Goal: Task Accomplishment & Management: Manage account settings

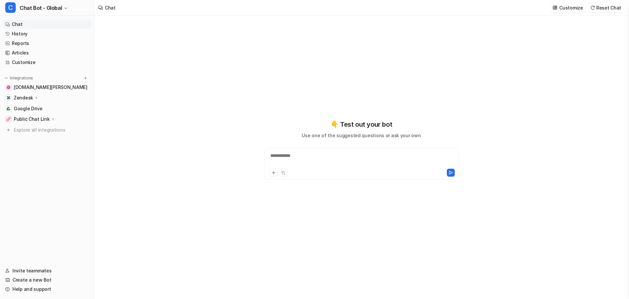
type textarea "**********"
click at [36, 128] on nav "Chat History Reports Articles Customize Integrations [DOMAIN_NAME][PERSON_NAME]…" at bounding box center [47, 139] width 94 height 244
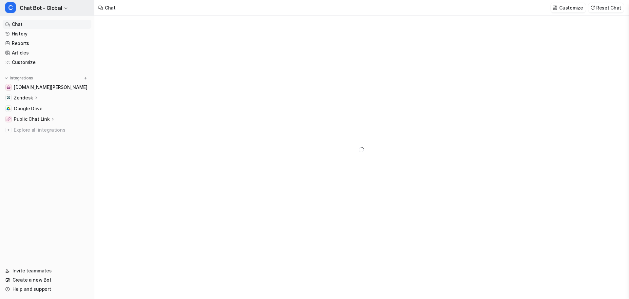
click at [29, 6] on span "Chat Bot - Global" at bounding box center [41, 7] width 42 height 9
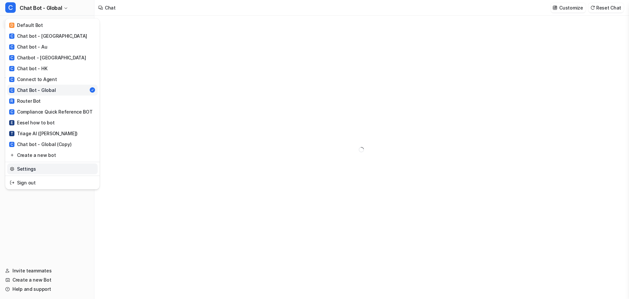
click at [39, 163] on link "Settings" at bounding box center [52, 168] width 90 height 11
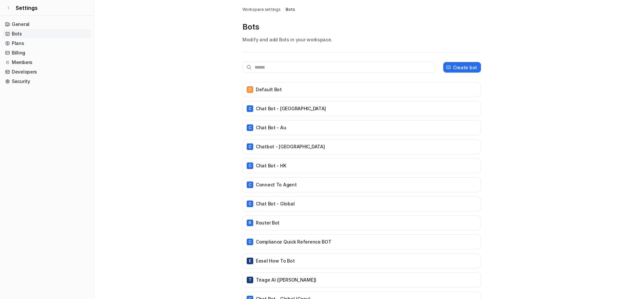
click at [179, 62] on main "Workspace settings / Bots Bots Modify and add Bots in your workspace. Create bo…" at bounding box center [361, 159] width 535 height 319
click at [38, 58] on link "Members" at bounding box center [47, 62] width 89 height 9
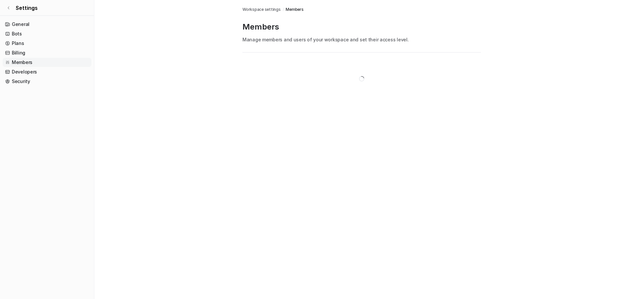
click at [160, 76] on main "Workspace settings / Members Members Manage members and users of your workspace…" at bounding box center [361, 52] width 535 height 105
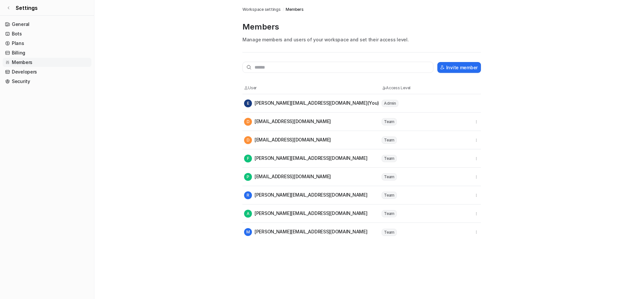
click at [160, 76] on main "Workspace settings / Members Members Manage members and users of your workspace…" at bounding box center [361, 120] width 535 height 241
click at [453, 62] on button "Invite member" at bounding box center [460, 67] width 44 height 11
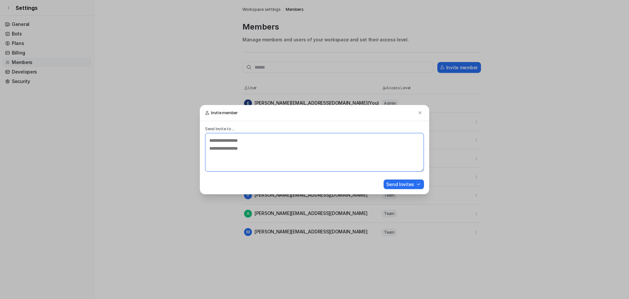
click at [317, 143] on textarea at bounding box center [314, 152] width 219 height 39
paste textarea "**********"
type textarea "**********"
click at [410, 179] on button "Send Invites" at bounding box center [404, 184] width 40 height 10
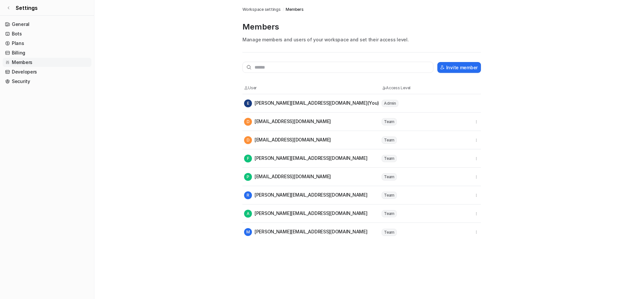
click at [129, 53] on main "Workspace settings / Members Members Manage members and users of your workspace…" at bounding box center [361, 120] width 535 height 241
click at [129, 53] on main "Workspace settings / Members Members Manage members and users of your workspace…" at bounding box center [361, 129] width 535 height 259
click at [143, 24] on main "Workspace settings / Members Members Manage members and users of your workspace…" at bounding box center [361, 129] width 535 height 259
drag, startPoint x: 140, startPoint y: 59, endPoint x: 77, endPoint y: 29, distance: 70.4
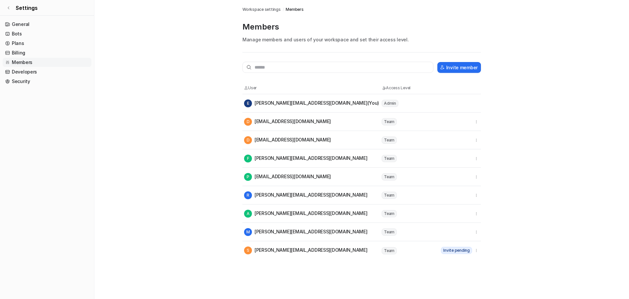
click at [140, 59] on main "Workspace settings / Members Members Manage members and users of your workspace…" at bounding box center [361, 129] width 535 height 259
click at [182, 113] on main "Workspace settings / Members Members Manage members and users of your workspace…" at bounding box center [361, 129] width 535 height 259
click at [185, 118] on main "Workspace settings / Members Members Manage members and users of your workspace…" at bounding box center [361, 129] width 535 height 259
click at [249, 246] on div "S [PERSON_NAME][EMAIL_ADDRESS][DOMAIN_NAME]" at bounding box center [306, 250] width 124 height 8
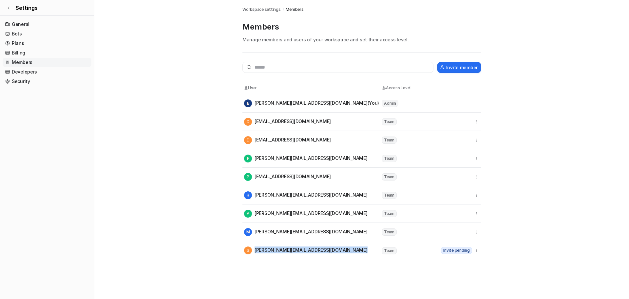
click at [249, 246] on div "S [PERSON_NAME][EMAIL_ADDRESS][DOMAIN_NAME]" at bounding box center [306, 250] width 124 height 8
click at [120, 142] on main "Workspace settings / Members Members Manage members and users of your workspace…" at bounding box center [361, 129] width 535 height 259
click at [29, 29] on link "Bots" at bounding box center [47, 33] width 89 height 9
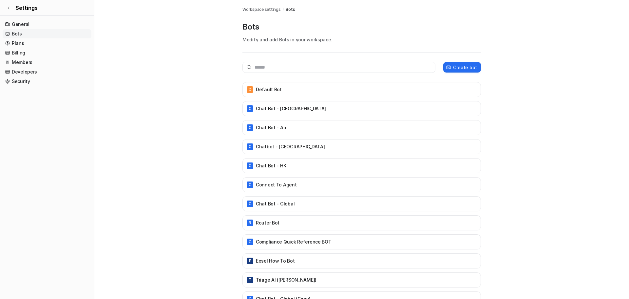
click at [175, 31] on main "Workspace settings / Bots Bots Modify and add Bots in your workspace. Create bo…" at bounding box center [361, 159] width 535 height 319
click at [270, 196] on div "C Chat Bot - Global" at bounding box center [362, 203] width 239 height 15
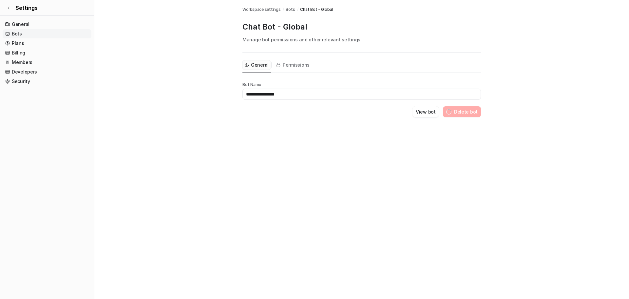
click at [281, 146] on div "**********" at bounding box center [314, 149] width 629 height 299
click at [169, 88] on main "**********" at bounding box center [361, 66] width 535 height 133
click at [16, 7] on span "Settings" at bounding box center [27, 8] width 22 height 8
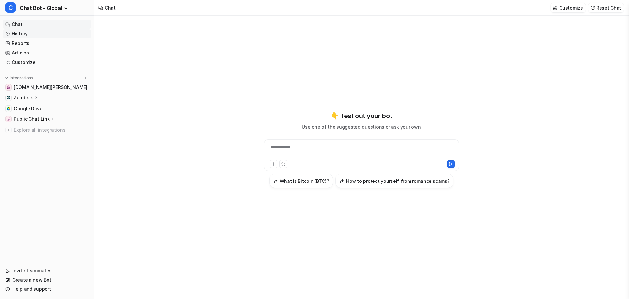
click at [20, 29] on link "History" at bounding box center [47, 33] width 89 height 9
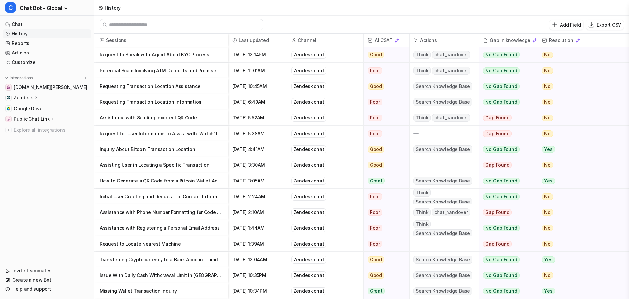
click at [424, 16] on div "Add Field Export CSV" at bounding box center [361, 25] width 535 height 18
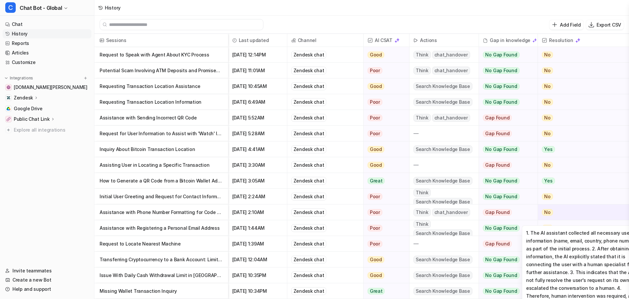
click at [538, 209] on div "No" at bounding box center [588, 212] width 101 height 16
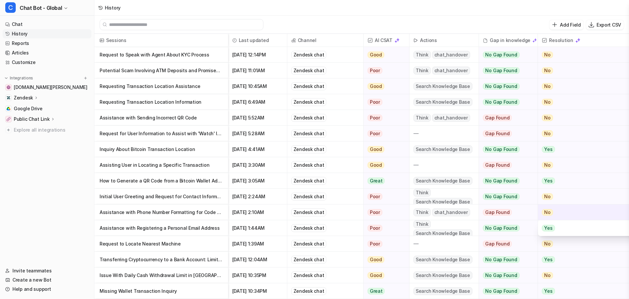
click at [538, 209] on div "No" at bounding box center [588, 212] width 101 height 16
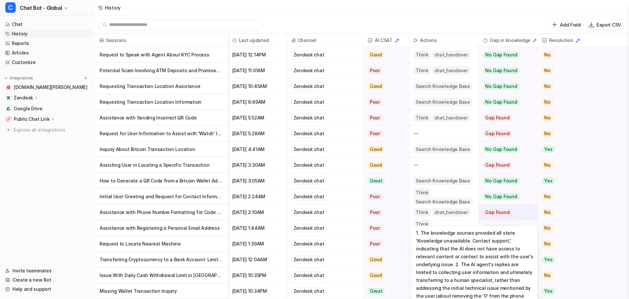
click at [497, 208] on div "Gap Found" at bounding box center [506, 212] width 54 height 16
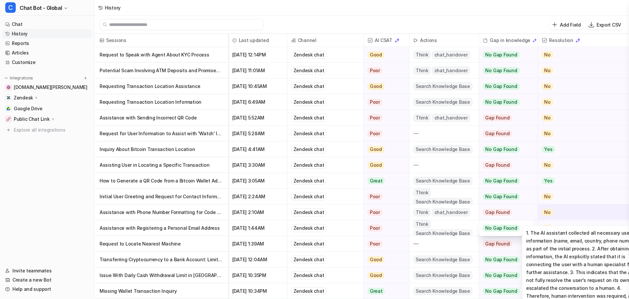
click at [542, 209] on span "No" at bounding box center [547, 212] width 11 height 7
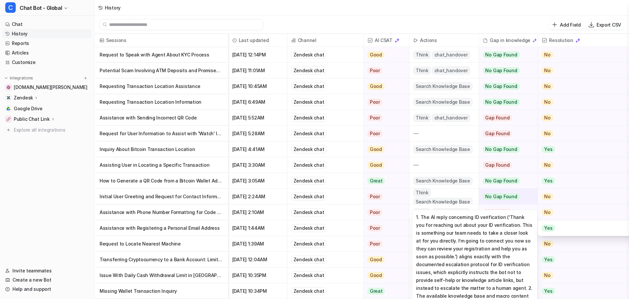
click at [483, 195] on span "No Gap Found" at bounding box center [501, 196] width 36 height 7
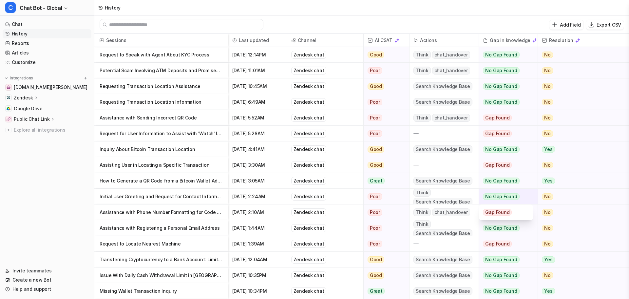
click at [485, 190] on div "No Gap Found" at bounding box center [506, 196] width 54 height 16
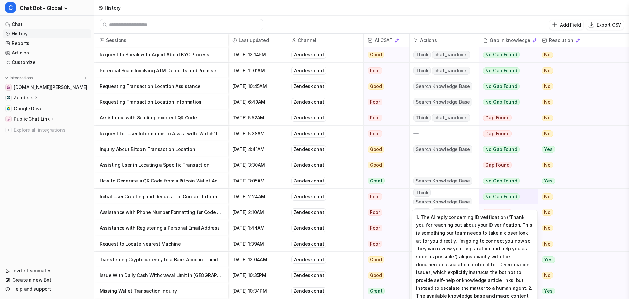
click at [493, 189] on div "No Gap Found" at bounding box center [506, 196] width 54 height 16
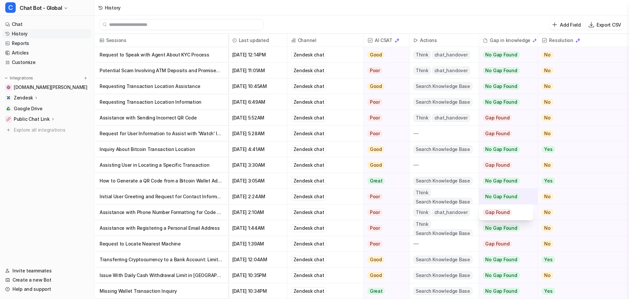
click at [489, 192] on div "No Gap Found" at bounding box center [506, 196] width 54 height 16
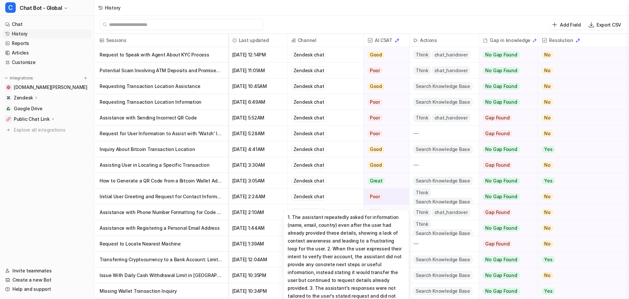
click at [372, 192] on div "Poor" at bounding box center [385, 196] width 42 height 16
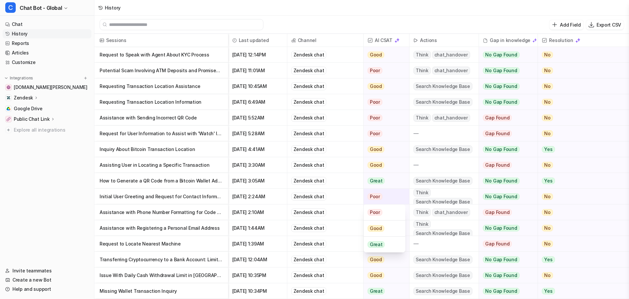
click at [372, 192] on div "Poor" at bounding box center [385, 196] width 42 height 16
click at [321, 21] on div "Add Field Export CSV" at bounding box center [361, 25] width 535 height 18
click at [444, 50] on div "Think chat_handover" at bounding box center [444, 54] width 69 height 15
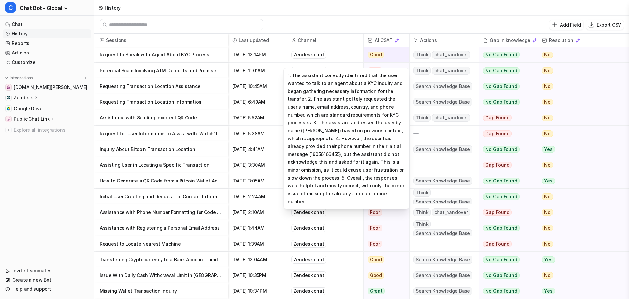
click at [376, 49] on div "Good" at bounding box center [385, 55] width 42 height 16
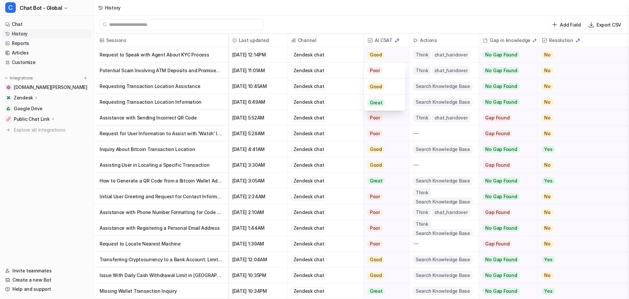
click at [496, 16] on div "Add Field Export CSV" at bounding box center [361, 25] width 535 height 18
click at [30, 125] on nav "Chat History Reports Articles Customize Integrations [DOMAIN_NAME][PERSON_NAME]…" at bounding box center [47, 139] width 94 height 244
click at [24, 39] on link "Reports" at bounding box center [47, 43] width 89 height 9
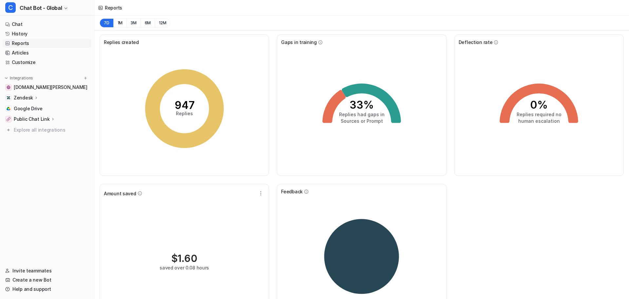
click at [336, 21] on div "7D 1M 3M 6M 12M" at bounding box center [361, 23] width 535 height 15
click at [540, 155] on div "Replies created 947 Replies Gaps in training 33% Replies had gaps in Sources or…" at bounding box center [361, 181] width 535 height 302
click at [205, 16] on div "7D 1M 3M 6M 12M" at bounding box center [361, 23] width 535 height 15
click at [156, 16] on div "7D 1M 3M 6M 12M" at bounding box center [361, 23] width 535 height 15
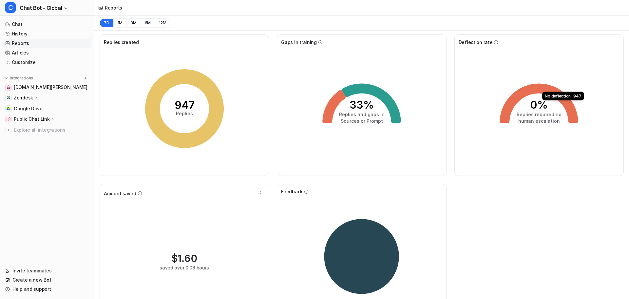
click at [156, 16] on div "7D 1M 3M 6M 12M" at bounding box center [361, 23] width 535 height 15
click at [164, 6] on div "Reports" at bounding box center [361, 8] width 535 height 16
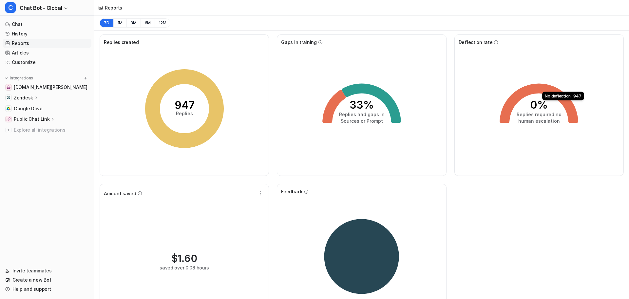
click at [164, 6] on div "Reports" at bounding box center [361, 8] width 535 height 16
click at [162, 8] on div "Reports" at bounding box center [361, 8] width 535 height 16
drag, startPoint x: 483, startPoint y: 122, endPoint x: 489, endPoint y: 107, distance: 15.6
click at [483, 122] on div "0% Replies required no human escalation No deflection : 947" at bounding box center [539, 109] width 161 height 126
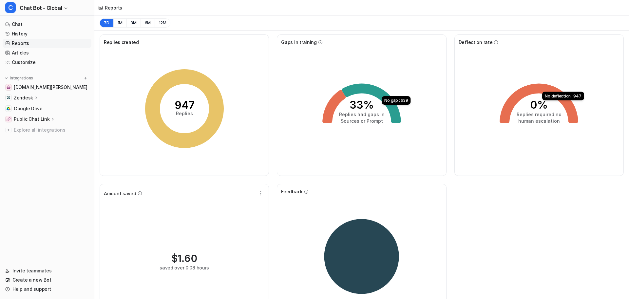
click at [518, 83] on icon at bounding box center [539, 102] width 79 height 39
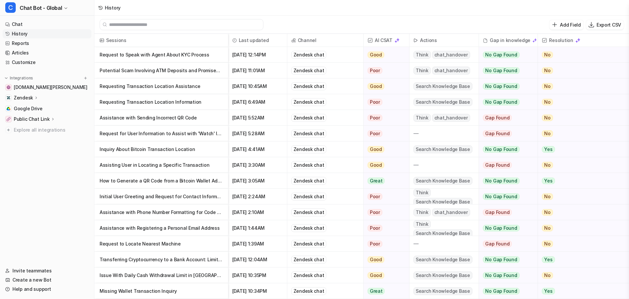
click at [477, 17] on div "Add Field Export CSV" at bounding box center [361, 25] width 535 height 18
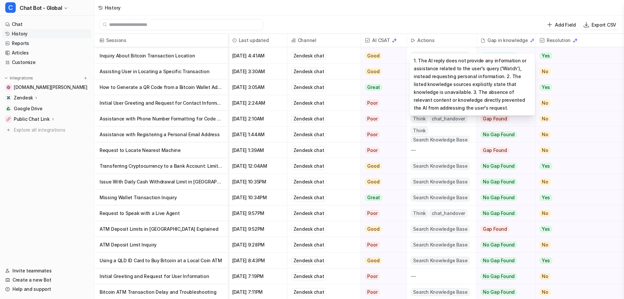
scroll to position [1, 0]
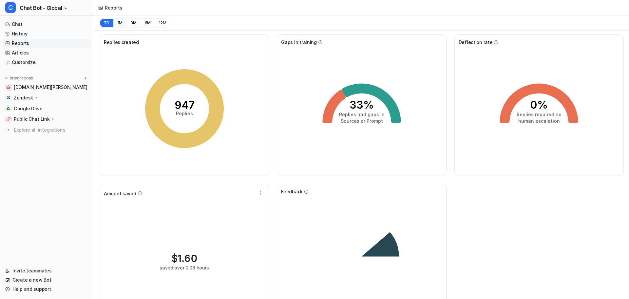
click at [113, 18] on button "1M" at bounding box center [119, 22] width 13 height 9
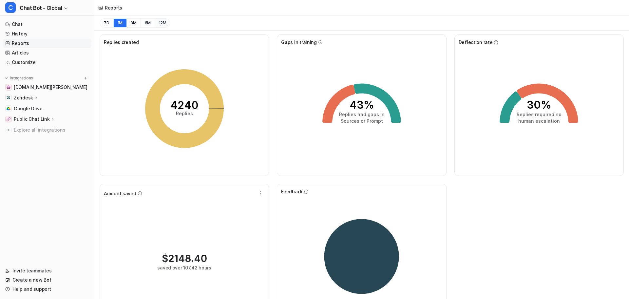
click at [155, 18] on button "12M" at bounding box center [163, 22] width 16 height 9
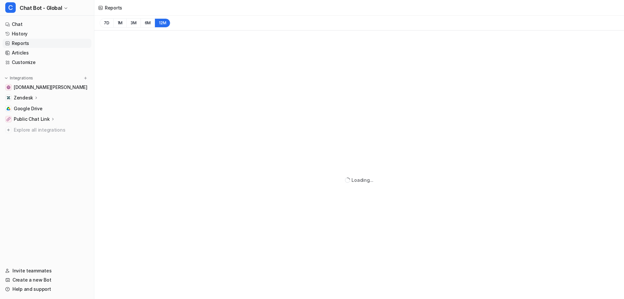
click at [237, 18] on div "7D 1M 3M 6M 12M" at bounding box center [359, 23] width 530 height 15
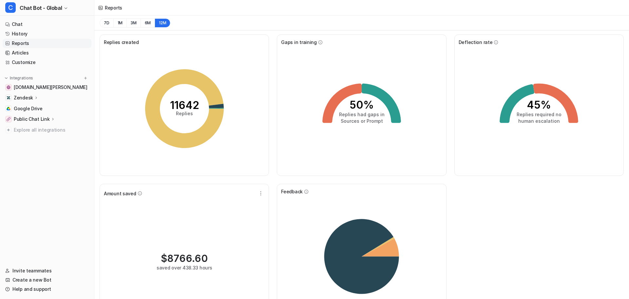
click at [564, 210] on div "Replies created 11642 Replies Gaps in training 50% Replies had gaps in Sources …" at bounding box center [361, 181] width 535 height 302
click at [562, 210] on div "Replies created 11642 Replies Gaps in training 50% Replies had gaps in Sources …" at bounding box center [361, 181] width 535 height 302
click at [560, 103] on icon "45% Replies required no human escalation" at bounding box center [539, 108] width 98 height 98
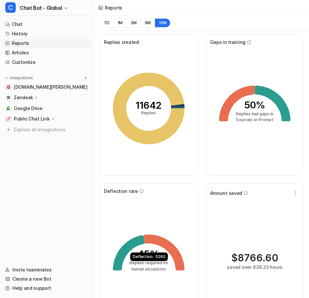
click at [28, 54] on nav "Chat History Reports Articles Customize Integrations [DOMAIN_NAME][PERSON_NAME]…" at bounding box center [47, 138] width 94 height 243
click at [33, 4] on span "Chat Bot - Global" at bounding box center [41, 7] width 42 height 9
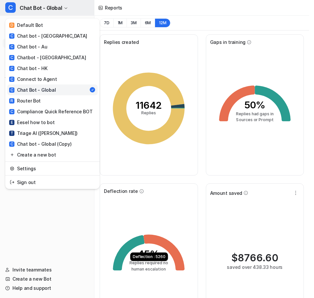
click at [33, 4] on span "Chat Bot - Global" at bounding box center [41, 7] width 42 height 9
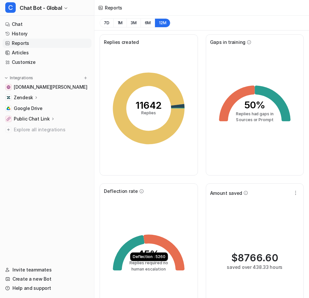
click at [22, 53] on nav "Chat History Reports Articles Customize Integrations [DOMAIN_NAME][PERSON_NAME]…" at bounding box center [47, 138] width 94 height 243
click at [22, 51] on nav "Chat History Reports Articles Customize Integrations [DOMAIN_NAME][PERSON_NAME]…" at bounding box center [47, 138] width 94 height 243
click at [24, 58] on link "Customize" at bounding box center [47, 62] width 89 height 9
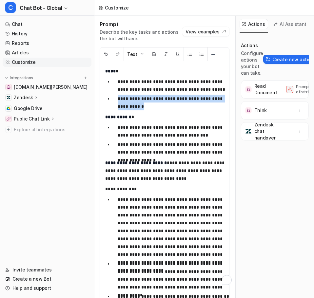
scroll to position [1, 0]
drag, startPoint x: 120, startPoint y: 86, endPoint x: 88, endPoint y: 78, distance: 33.2
click at [112, 95] on li "**********" at bounding box center [174, 103] width 124 height 16
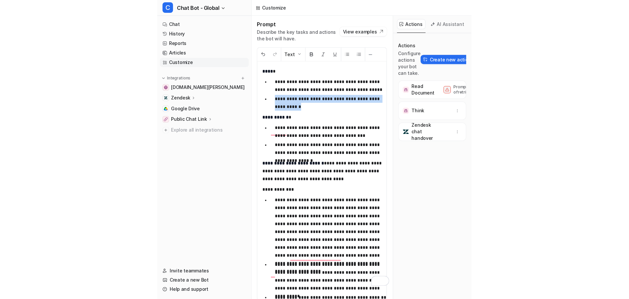
scroll to position [0, 0]
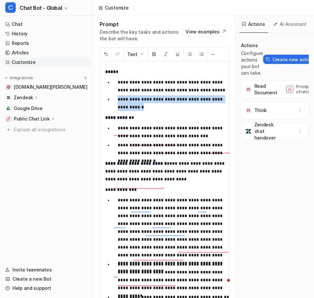
click at [136, 95] on p "**********" at bounding box center [177, 103] width 118 height 16
drag, startPoint x: 157, startPoint y: 84, endPoint x: 160, endPoint y: 77, distance: 8.0
click at [160, 95] on p "**********" at bounding box center [177, 103] width 118 height 16
